Goal: Task Accomplishment & Management: Use online tool/utility

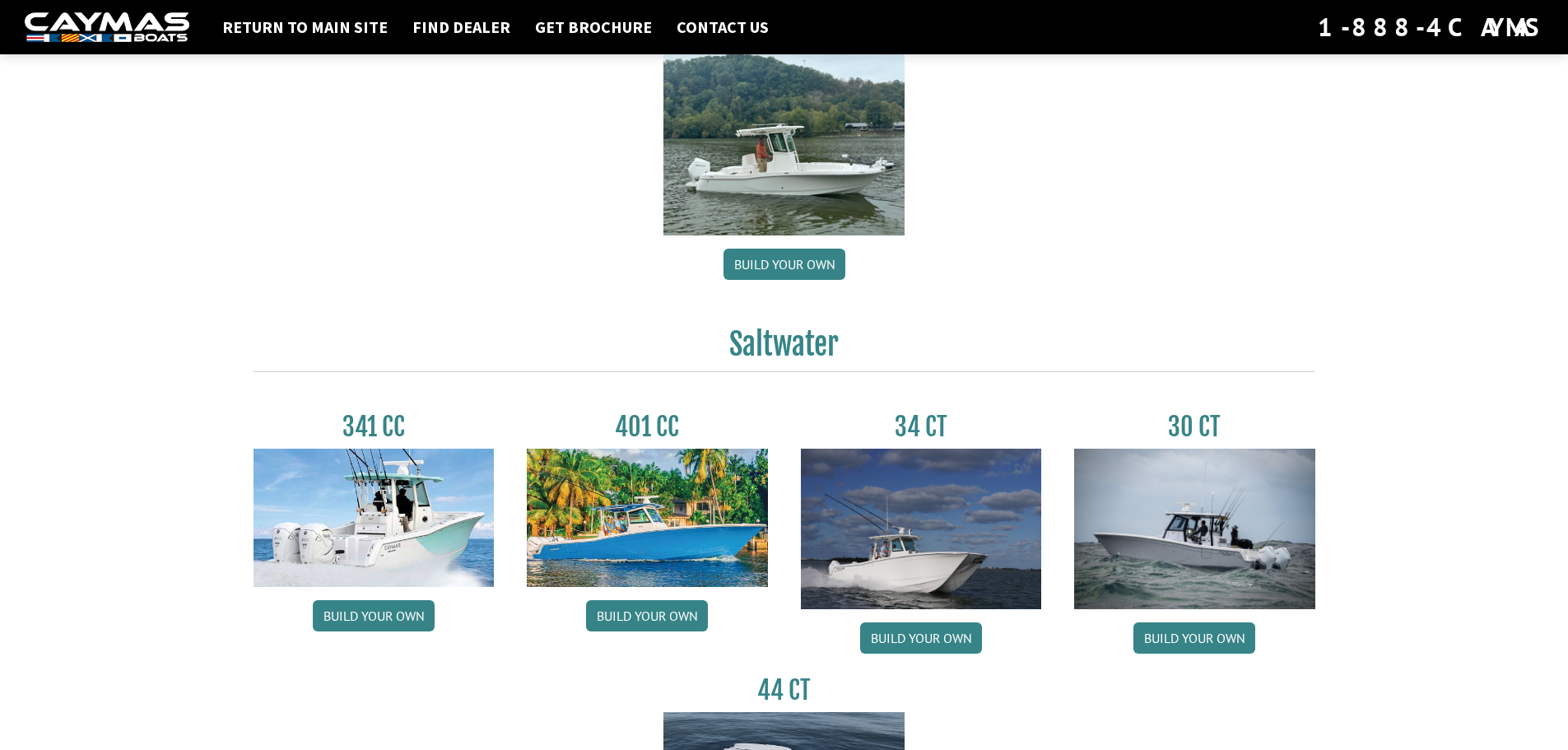
scroll to position [494, 0]
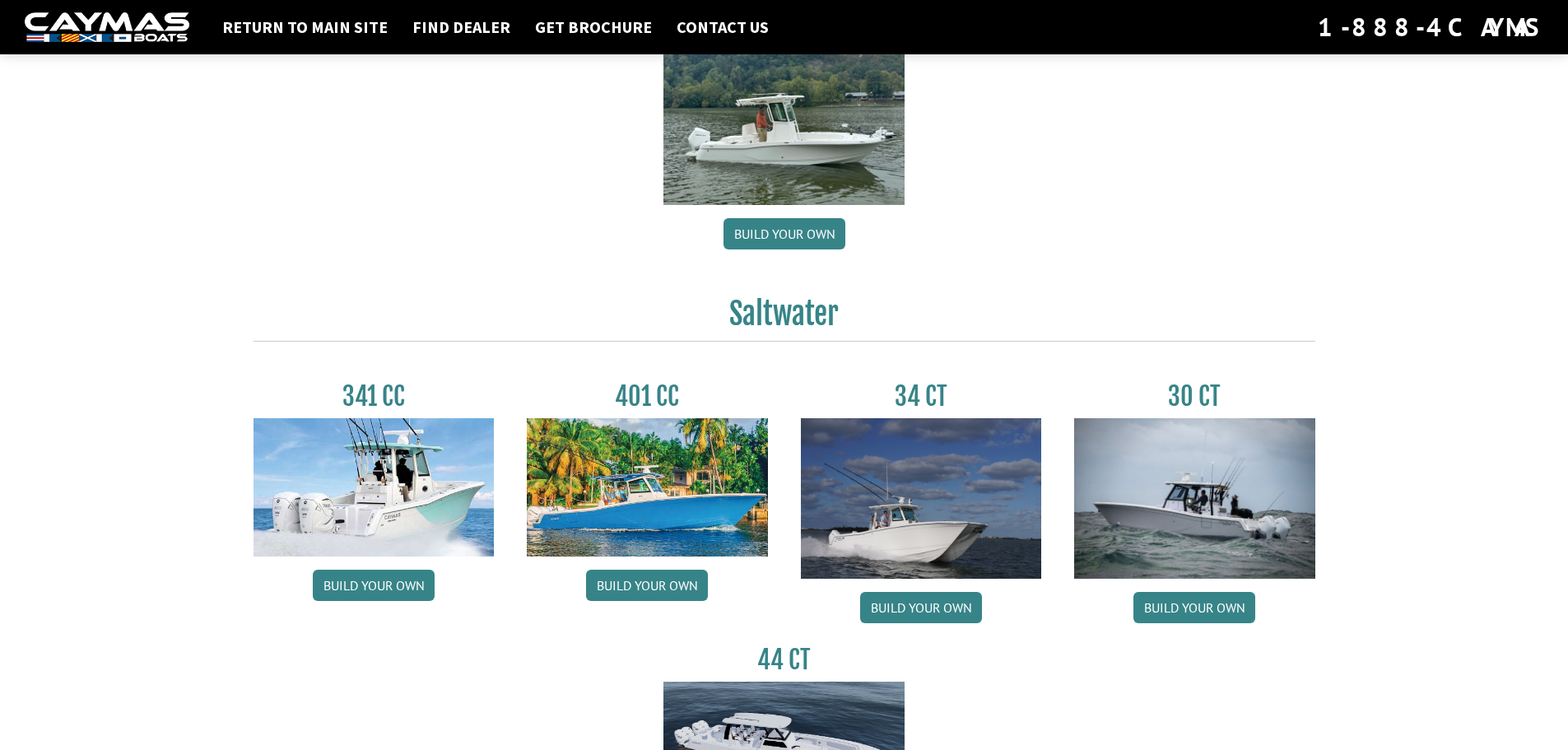
click at [412, 498] on img at bounding box center [374, 487] width 242 height 138
click at [394, 583] on link "Build your own" at bounding box center [373, 586] width 122 height 32
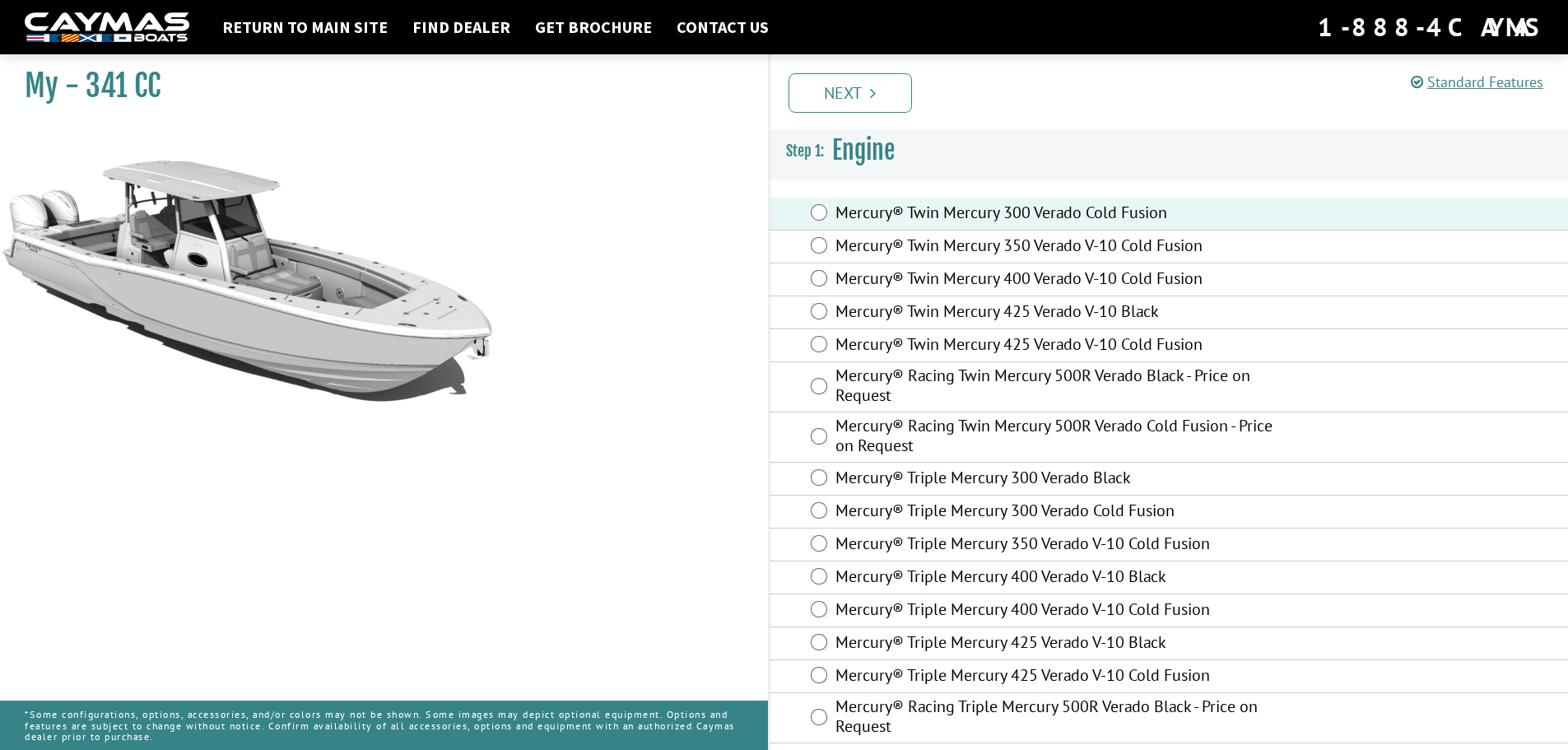
click at [843, 72] on li "Next" at bounding box center [850, 91] width 124 height 42
click at [843, 92] on link "Next" at bounding box center [850, 93] width 124 height 40
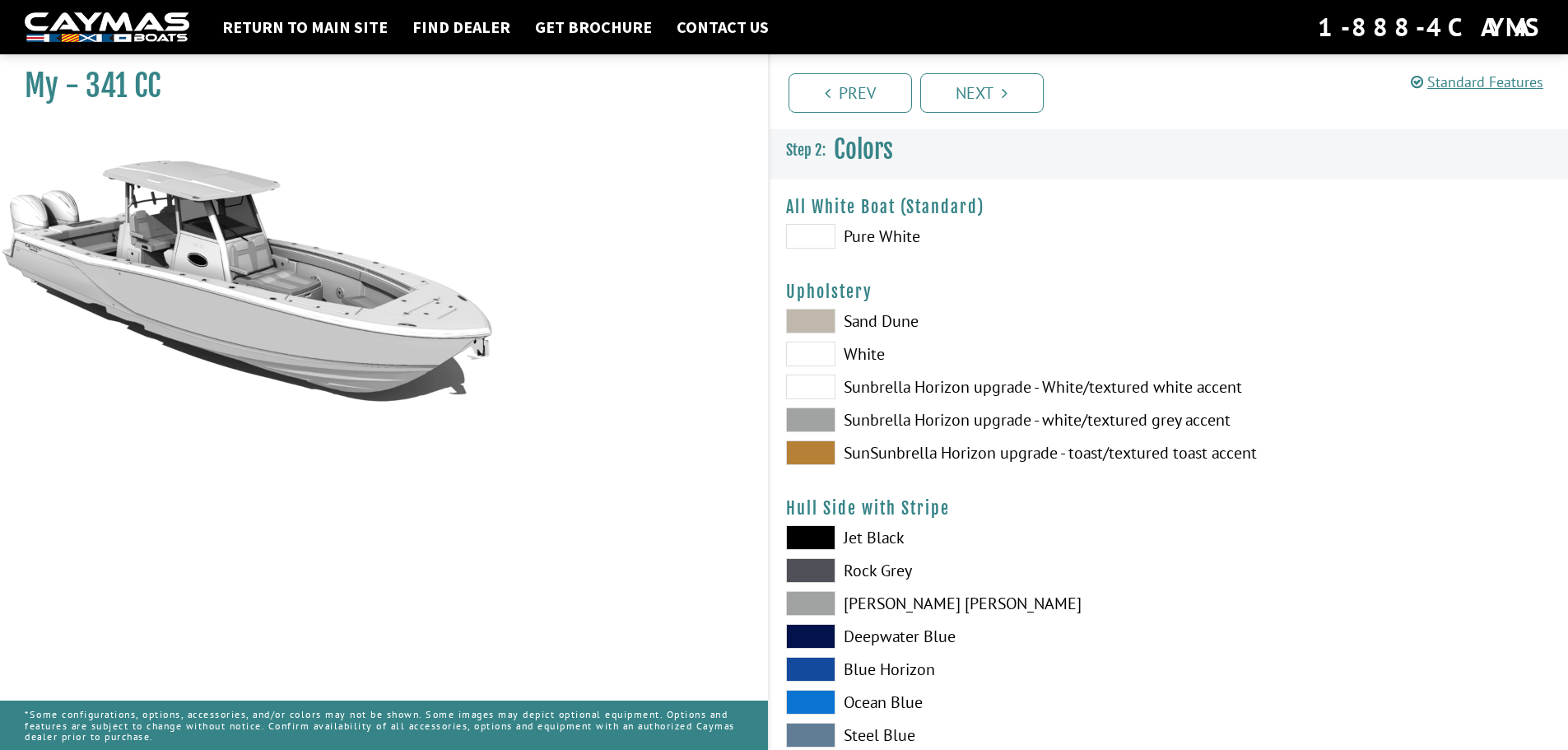
click at [799, 317] on span at bounding box center [810, 321] width 49 height 25
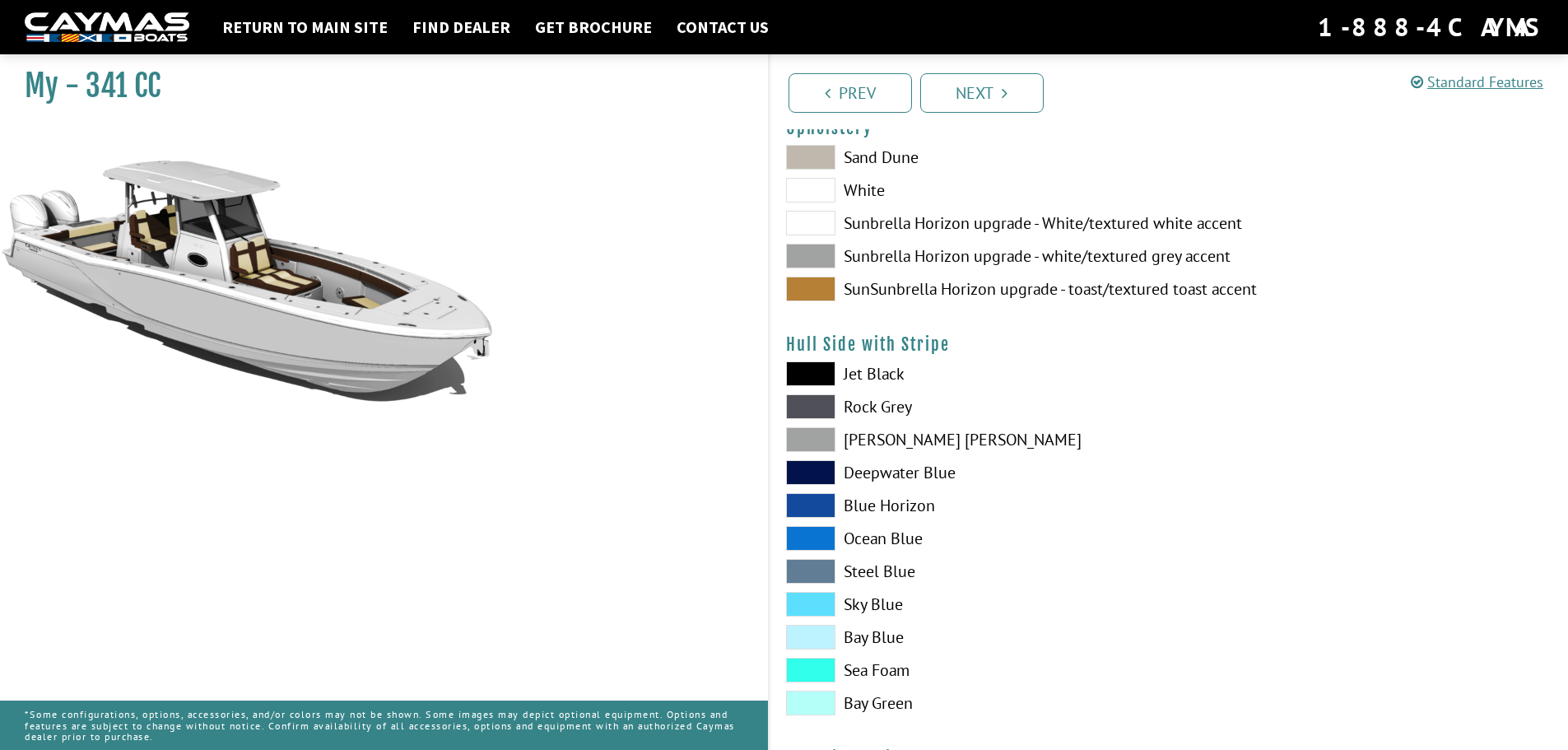
scroll to position [164, 0]
click at [799, 375] on span at bounding box center [810, 373] width 49 height 25
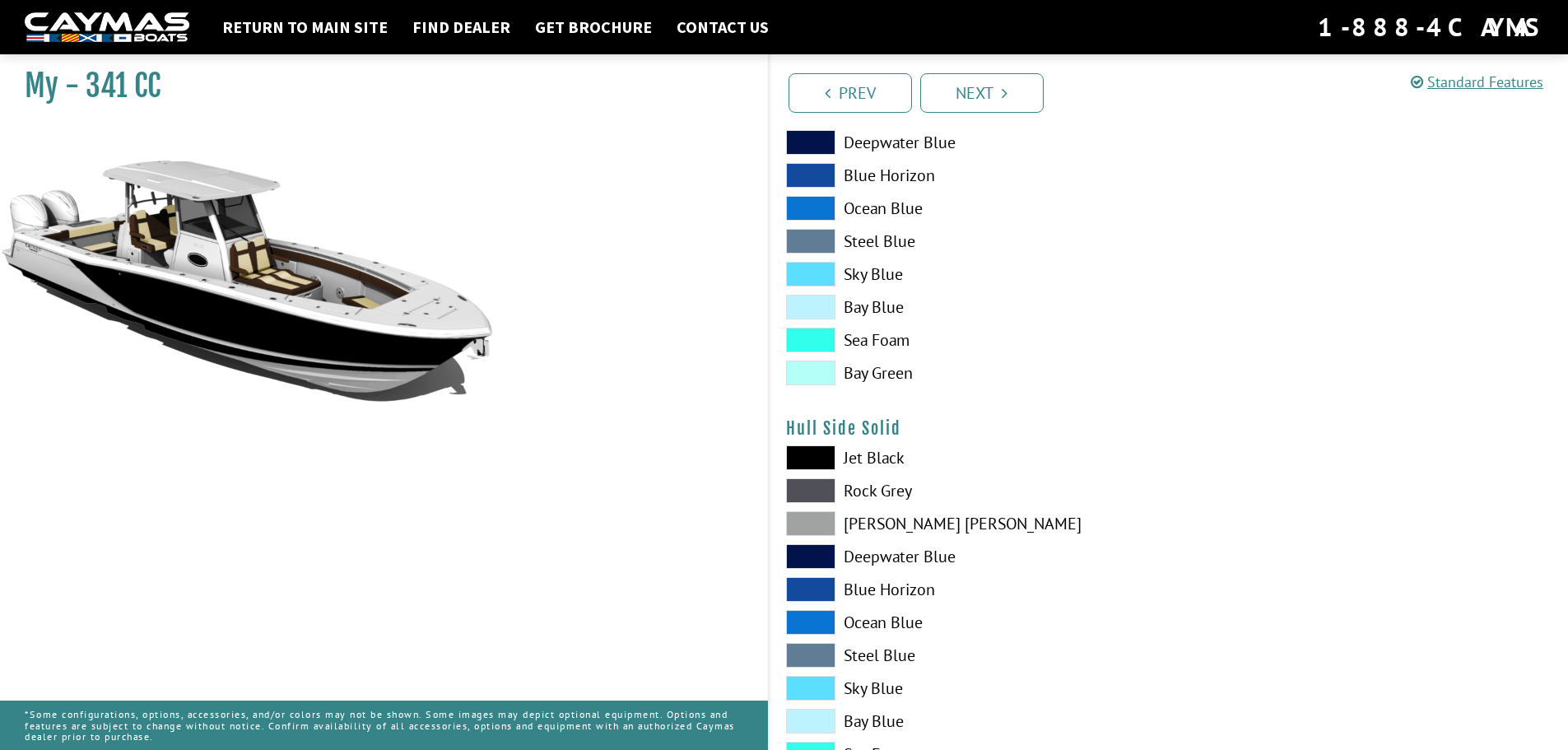
scroll to position [742, 0]
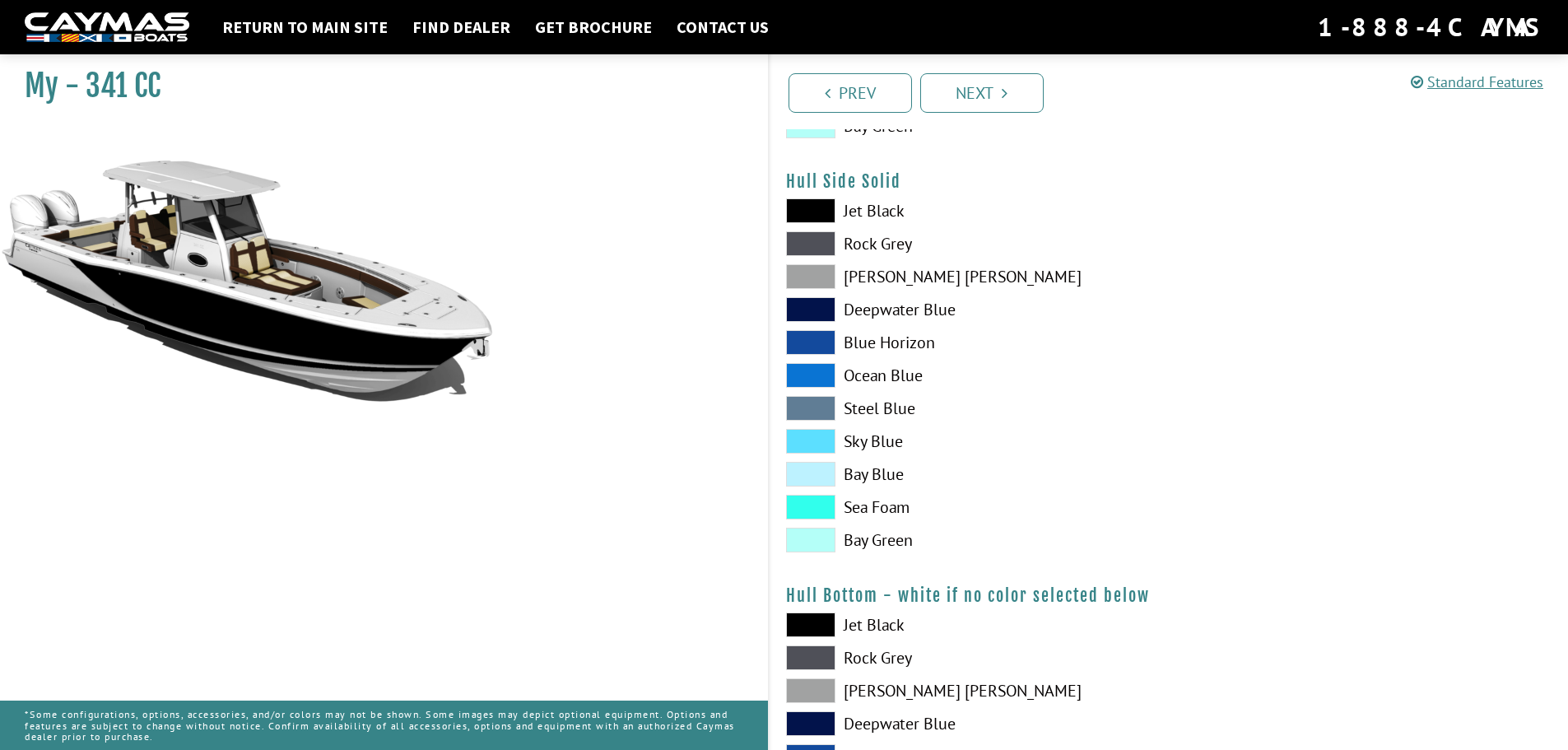
click at [813, 374] on span at bounding box center [810, 375] width 49 height 25
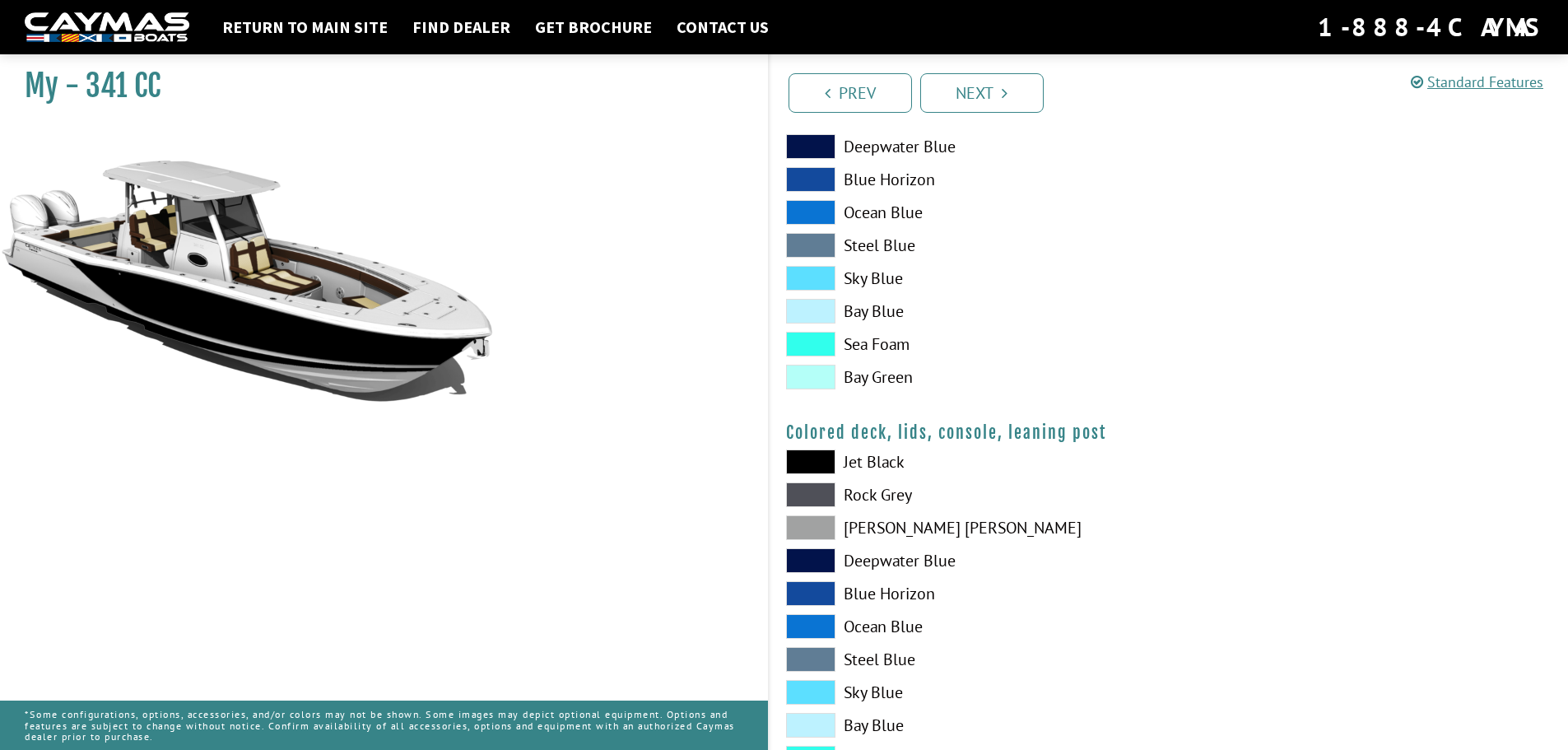
scroll to position [1834, 0]
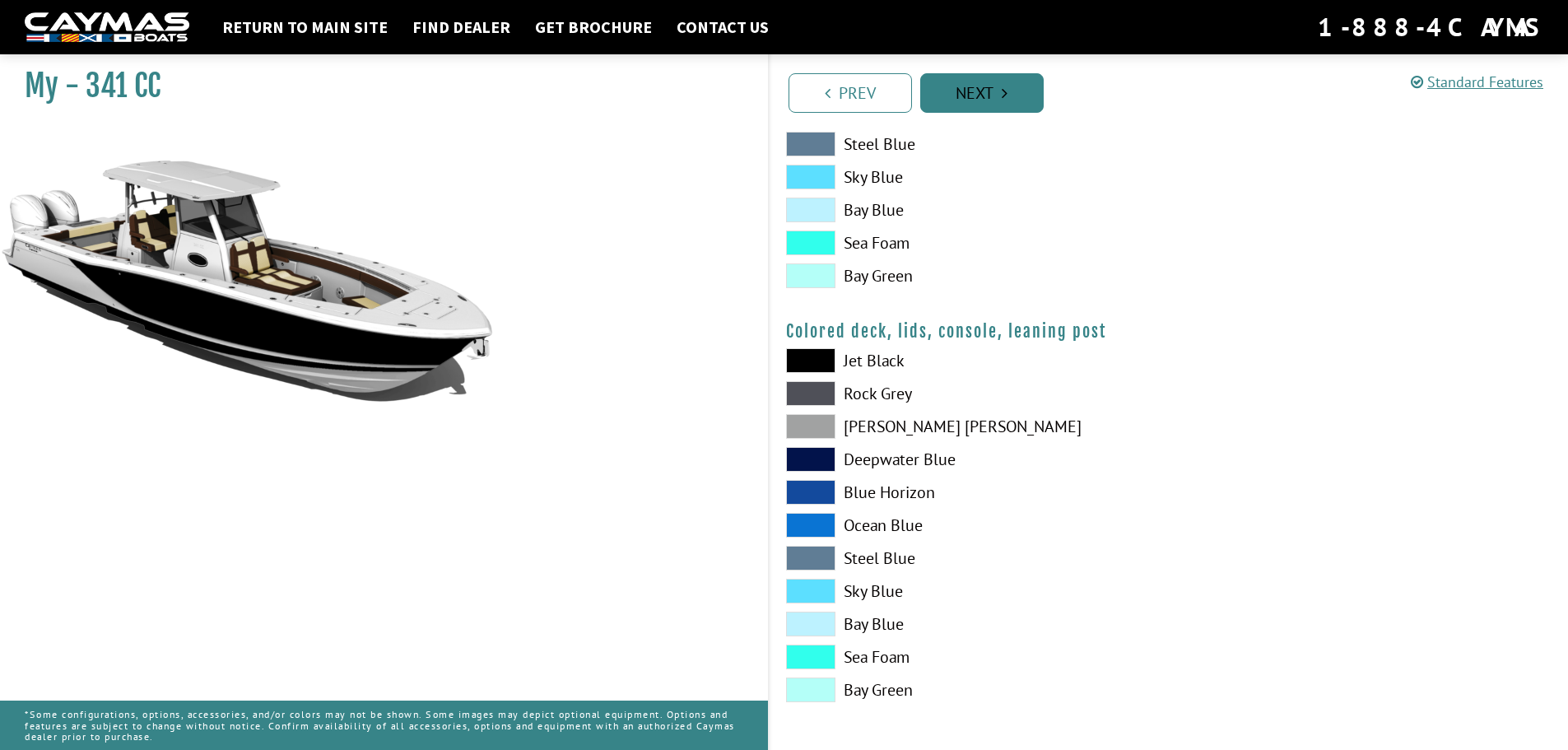
click at [961, 90] on link "Next" at bounding box center [982, 93] width 124 height 40
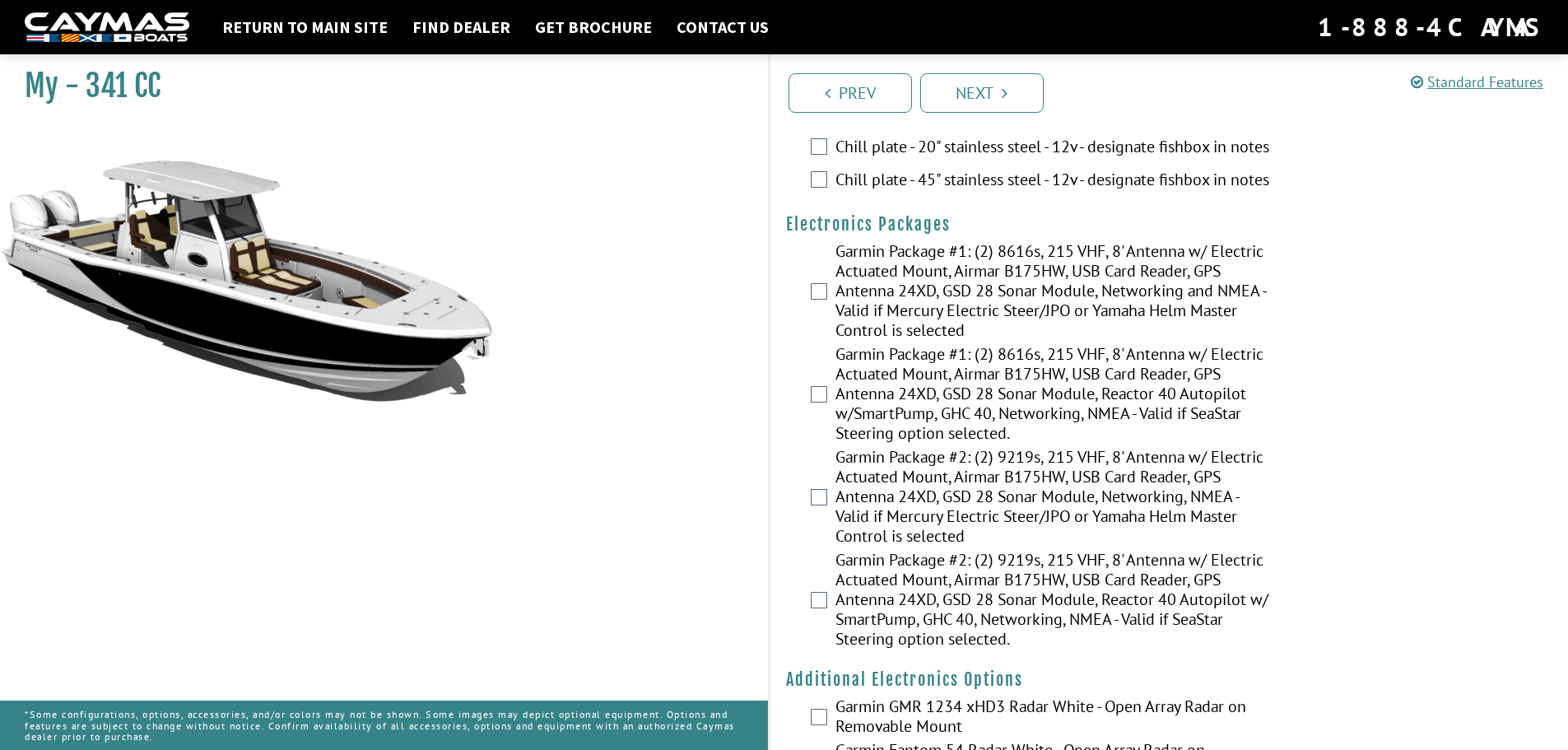
scroll to position [2094, 0]
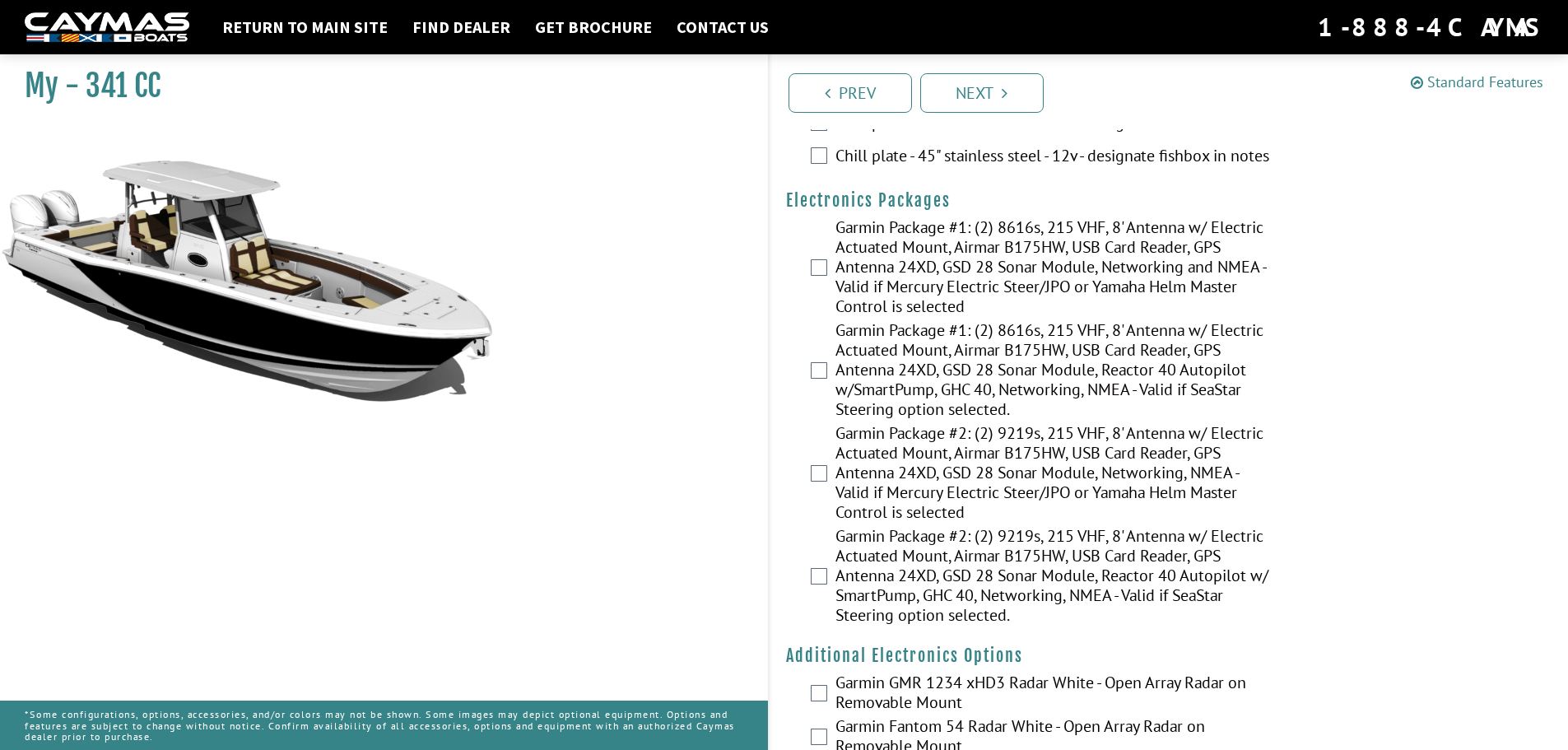
click at [1486, 84] on link "Standard Features" at bounding box center [1477, 82] width 133 height 19
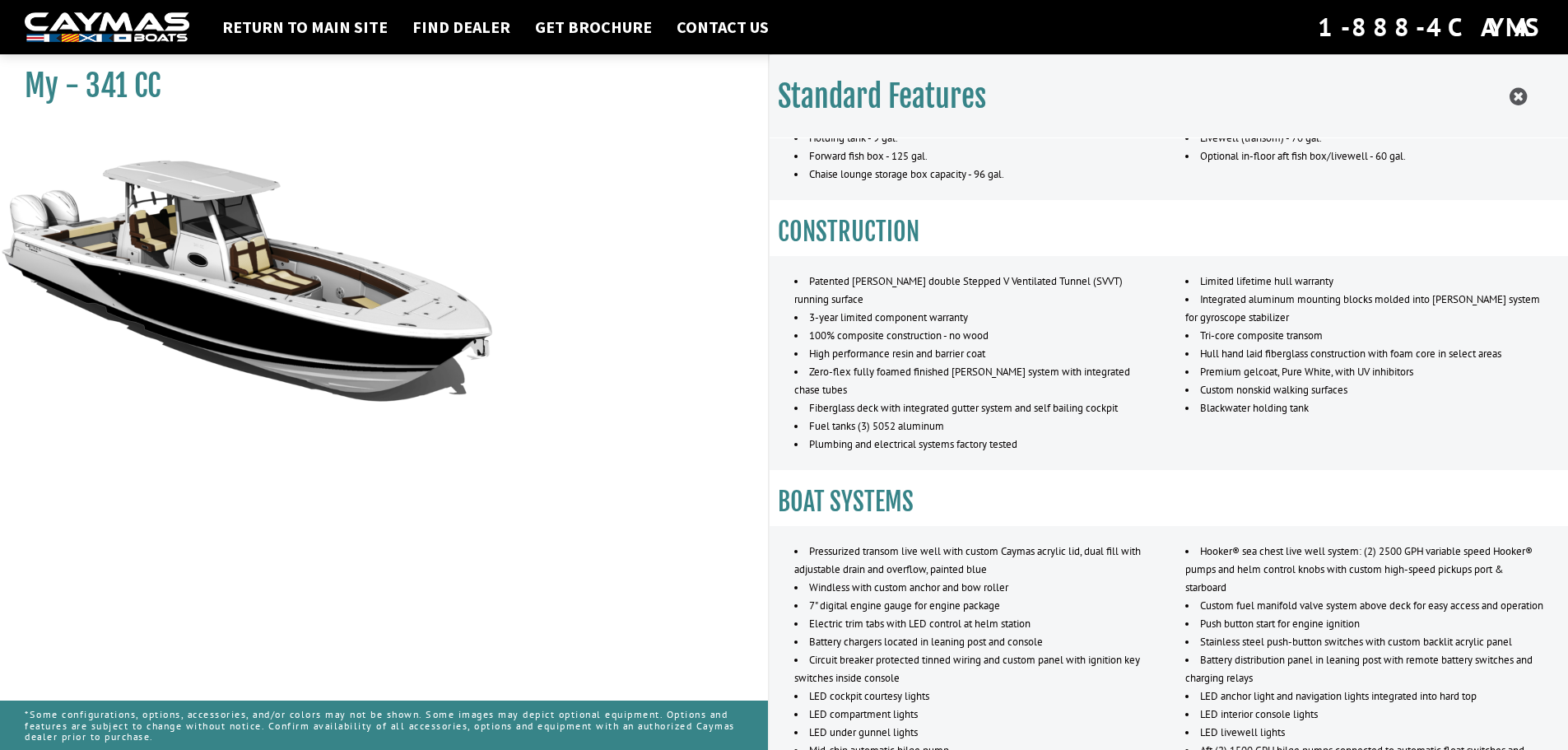
scroll to position [0, 0]
